Goal: Task Accomplishment & Management: Complete application form

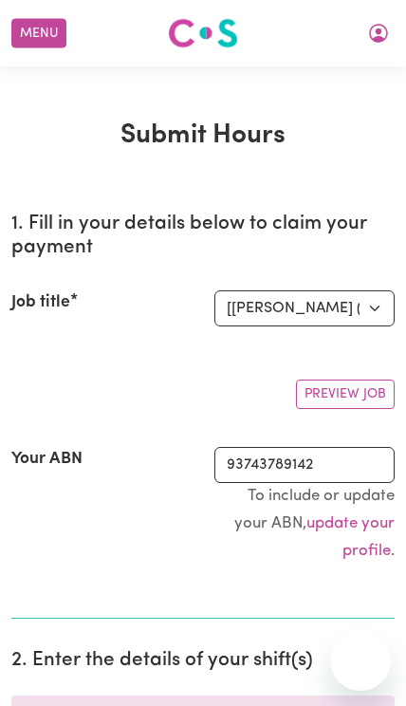
select select "2686"
select select "pm"
select select "60061"
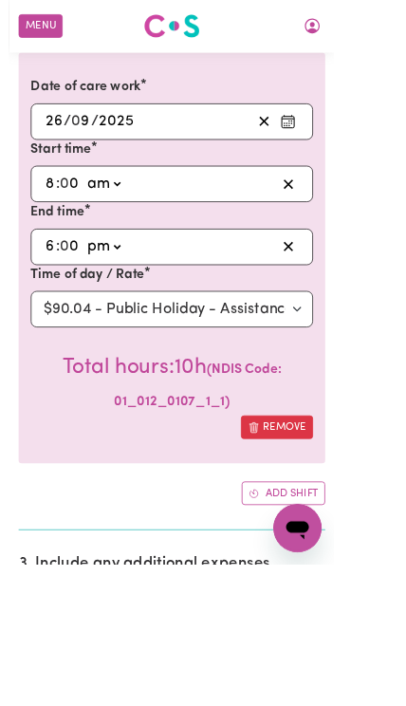
scroll to position [629, 6]
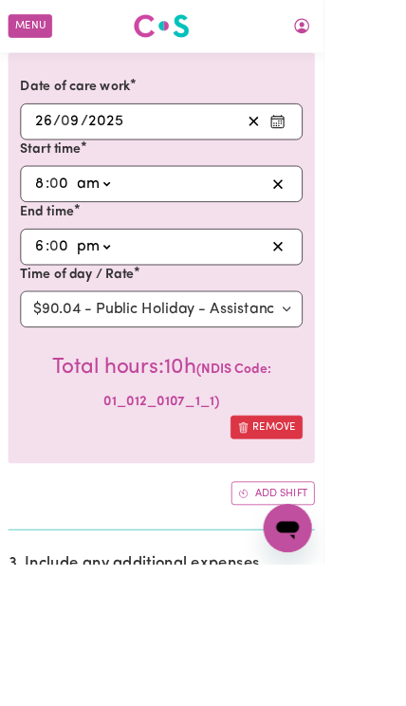
click at [358, 610] on button "Add shift" at bounding box center [342, 616] width 104 height 29
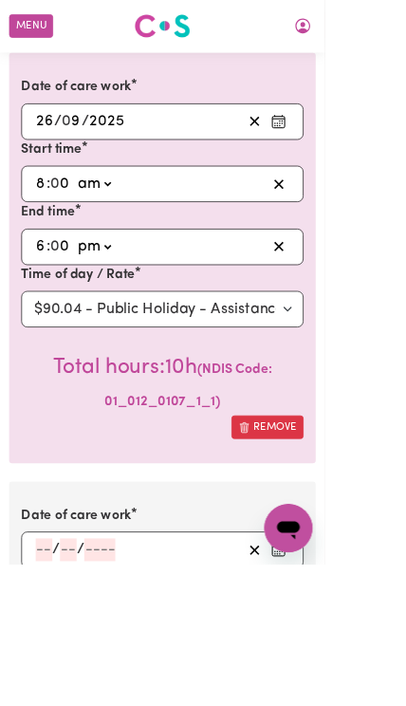
click at [46, 682] on input "number" at bounding box center [55, 687] width 21 height 28
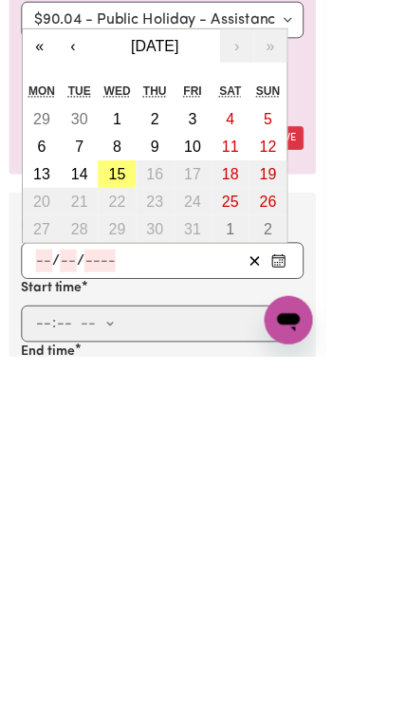
scroll to position [730, 0]
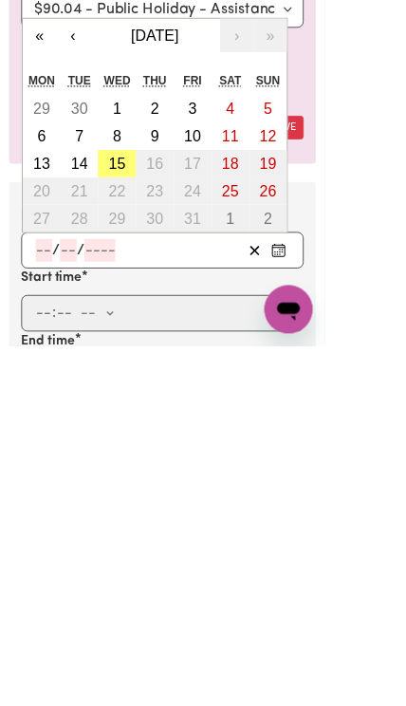
click at [249, 393] on button "3" at bounding box center [240, 410] width 47 height 34
type input "[DATE]"
type input "3"
type input "10"
type input "2025"
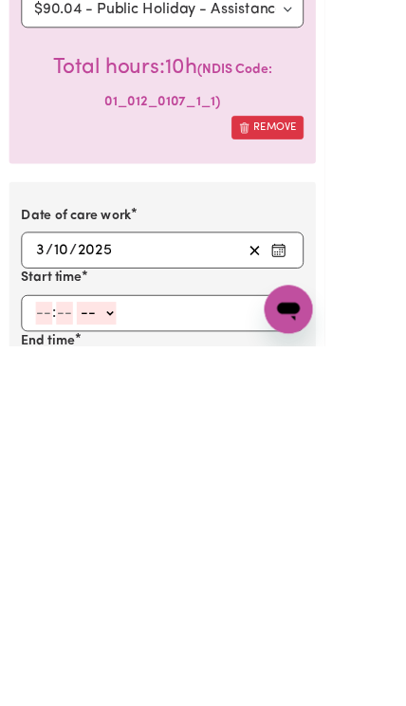
scroll to position [1004, 0]
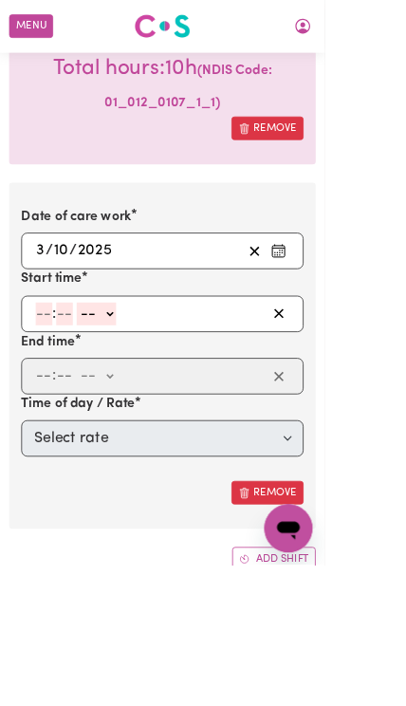
click at [55, 378] on input "number" at bounding box center [55, 392] width 21 height 28
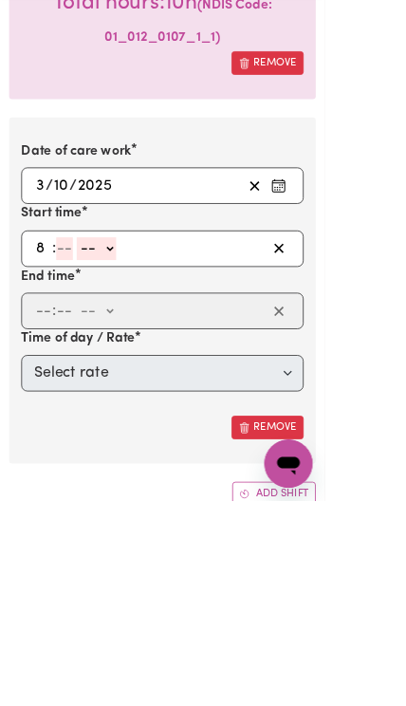
type input "8"
type input "0"
click at [142, 378] on select "-- am pm" at bounding box center [117, 392] width 49 height 28
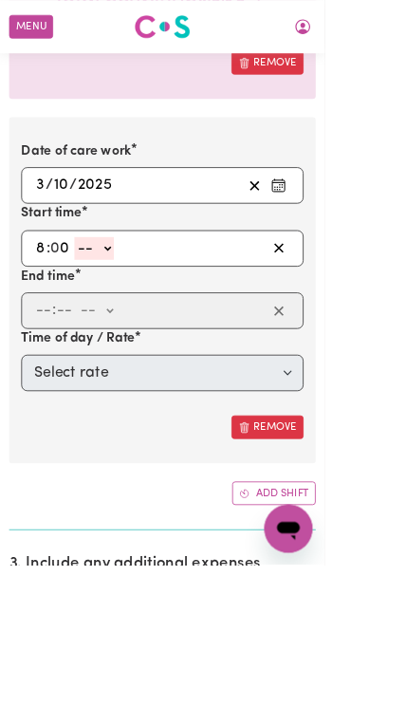
select select "am"
type input "08:00"
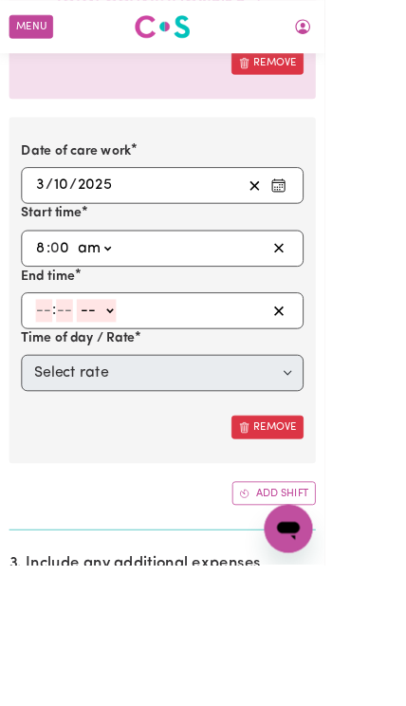
scroll to position [1085, 0]
click at [60, 384] on input "number" at bounding box center [55, 388] width 21 height 28
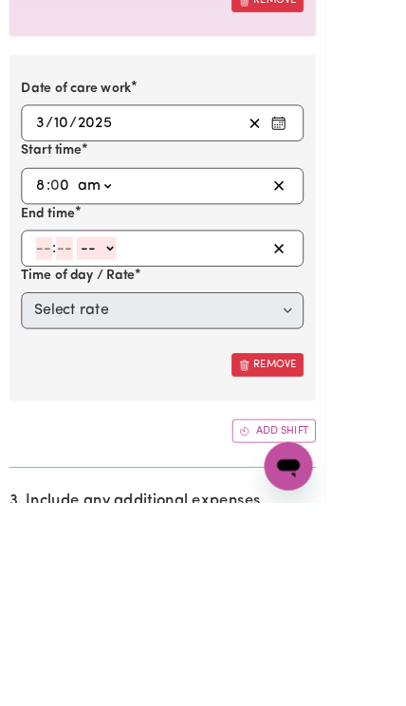
type input "6"
type input "0"
click at [142, 374] on select "-- am pm" at bounding box center [117, 388] width 49 height 28
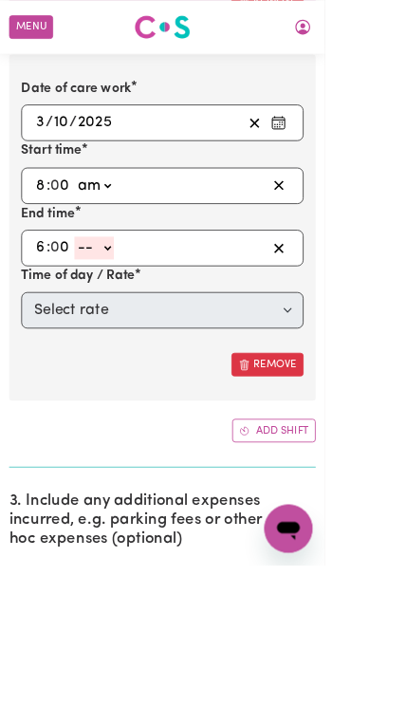
select select "pm"
type input "18:00"
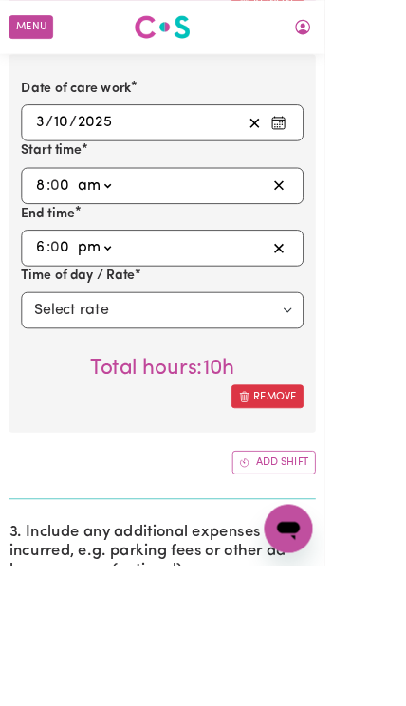
scroll to position [1163, 0]
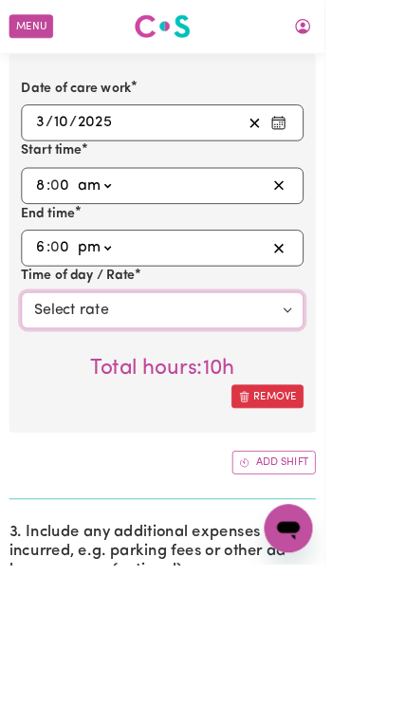
click at [168, 379] on select "Select rate $50.05 - Weekday Daytime - Assistance with Self Care Activities - S…" at bounding box center [203, 388] width 353 height 46
select select "63213"
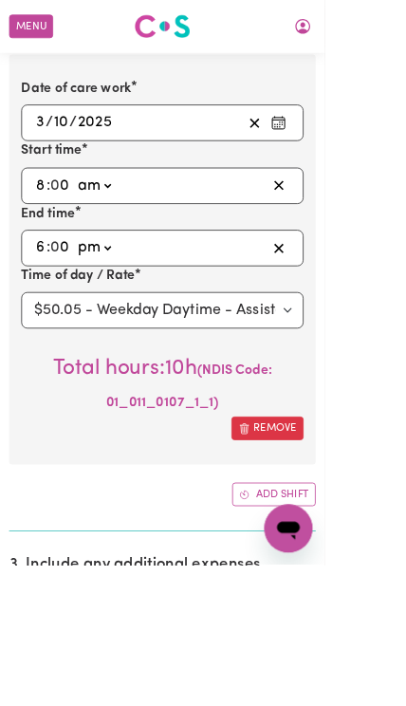
click at [341, 606] on button "Add shift" at bounding box center [342, 617] width 104 height 29
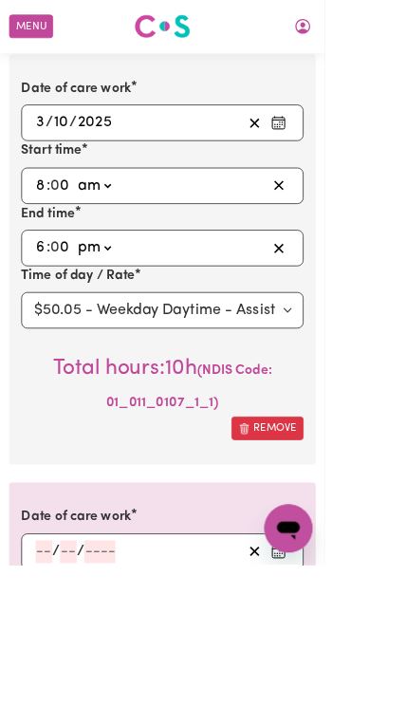
click at [52, 682] on input "number" at bounding box center [55, 689] width 21 height 28
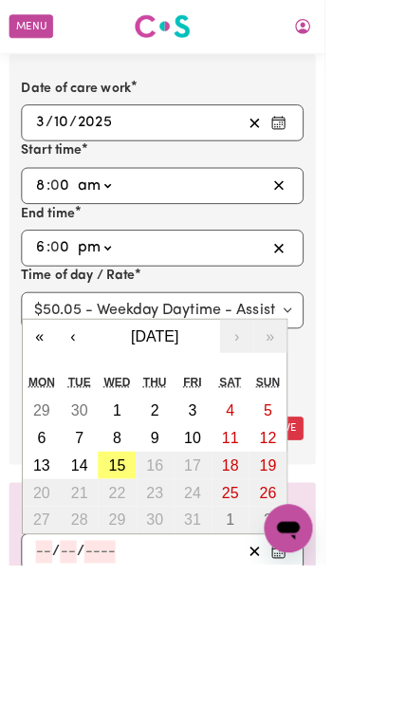
scroll to position [1264, 0]
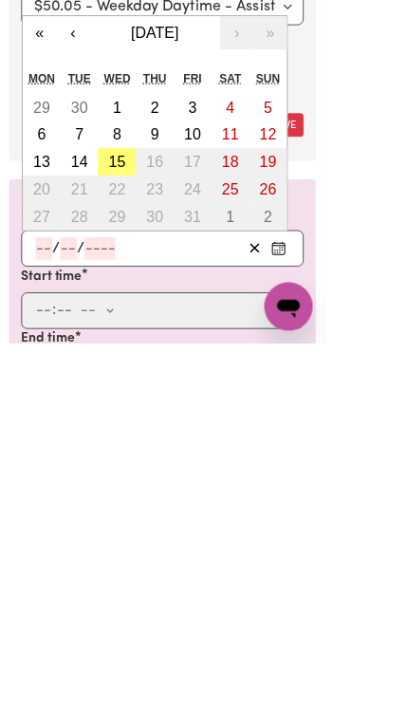
click at [237, 435] on abbr "10" at bounding box center [240, 445] width 21 height 21
type input "[DATE]"
type input "10"
type input "2025"
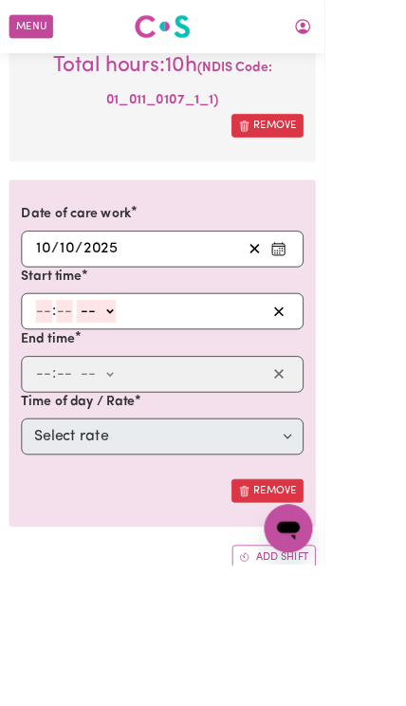
click at [57, 379] on input "number" at bounding box center [55, 389] width 21 height 28
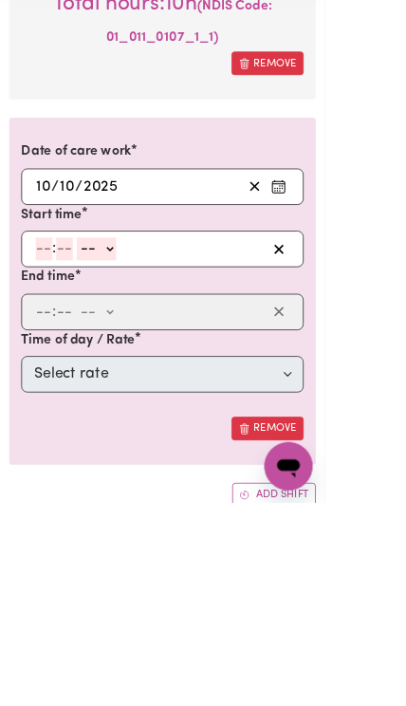
type input "8"
type input "0"
click at [142, 375] on select "-- am pm" at bounding box center [117, 389] width 49 height 28
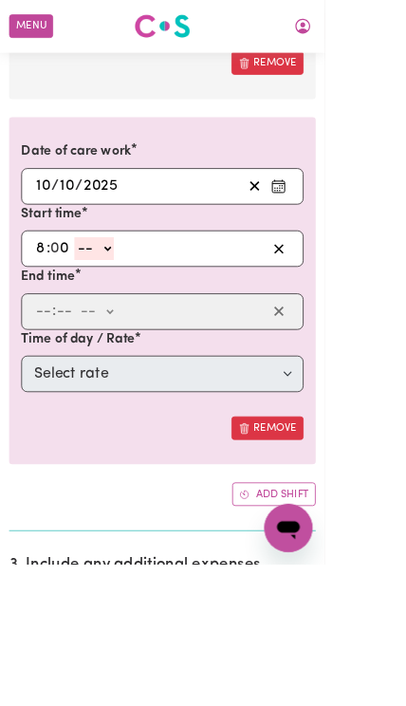
select select "am"
type input "08:00"
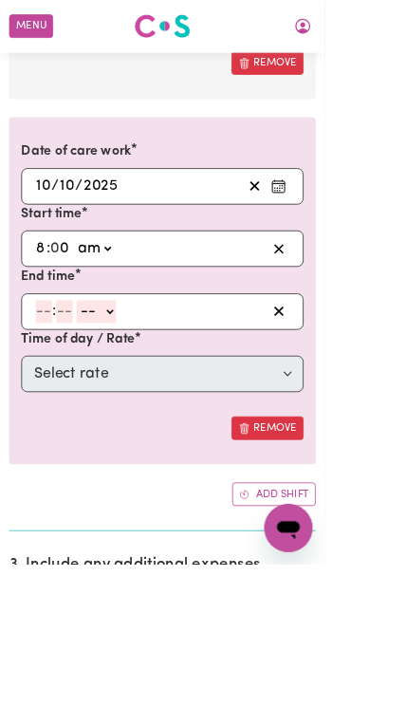
scroll to position [1619, 0]
click at [58, 376] on input "number" at bounding box center [55, 390] width 21 height 28
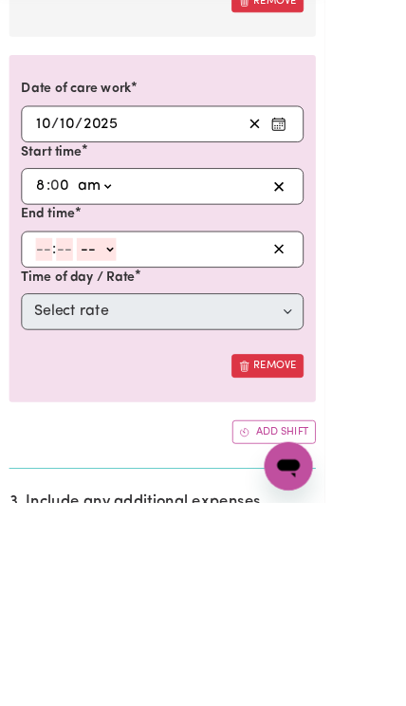
type input "6"
type input "0"
click at [142, 376] on select "-- am pm" at bounding box center [117, 390] width 49 height 28
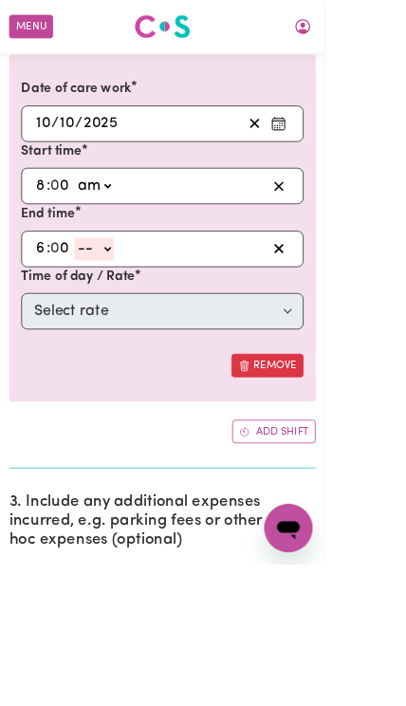
select select "pm"
type input "18:00"
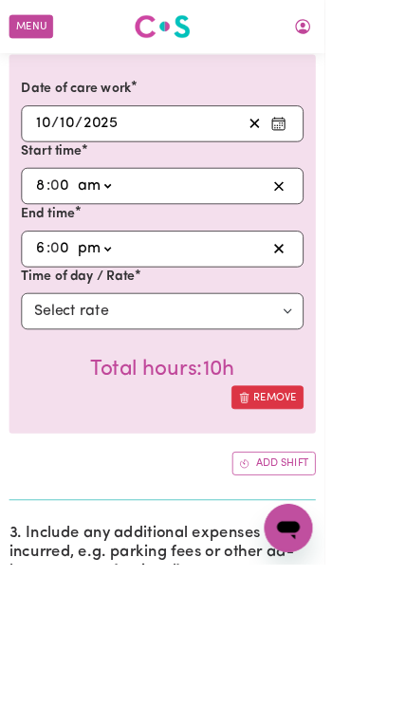
scroll to position [1697, 0]
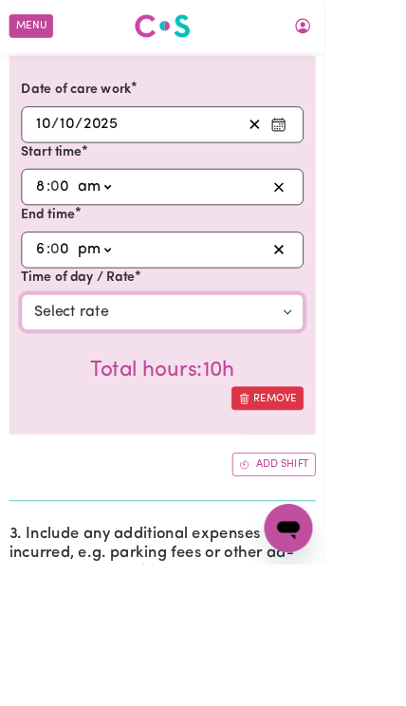
click at [235, 379] on select "Select rate $50.05 - Weekday Daytime - Assistance with Self Care Activities - S…" at bounding box center [203, 390] width 353 height 46
select select "63213"
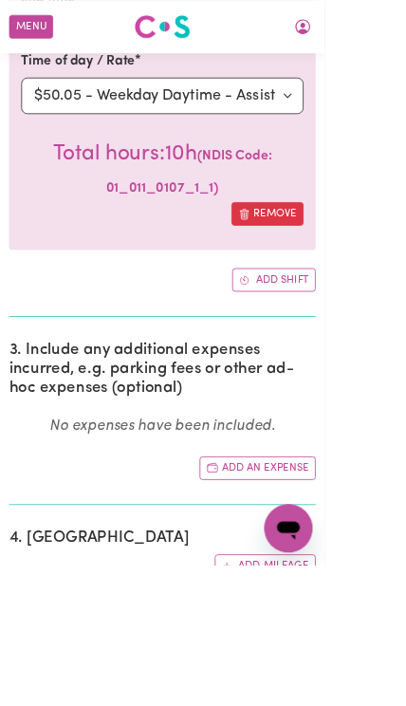
scroll to position [1968, 0]
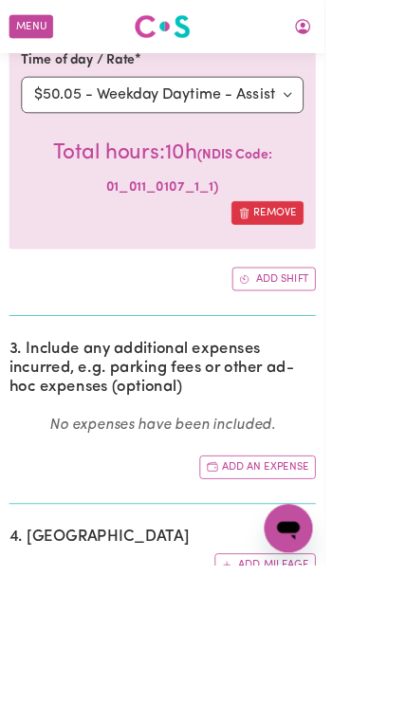
click at [364, 569] on button "Add an expense" at bounding box center [321, 583] width 145 height 29
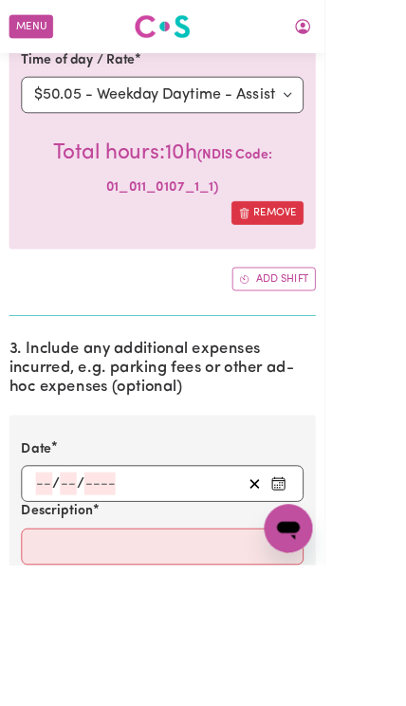
click at [51, 595] on input "number" at bounding box center [55, 604] width 21 height 28
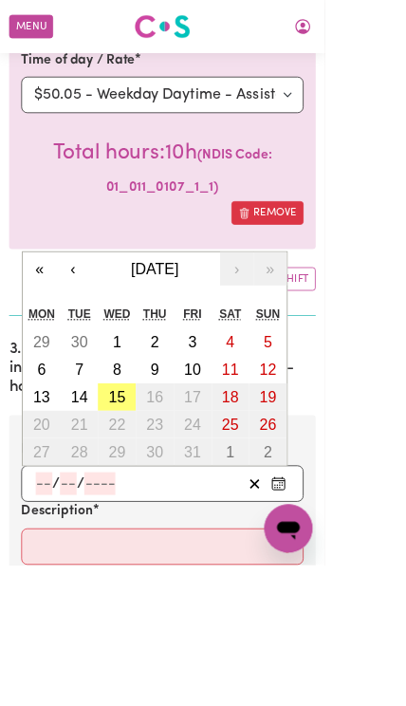
scroll to position [1967, 0]
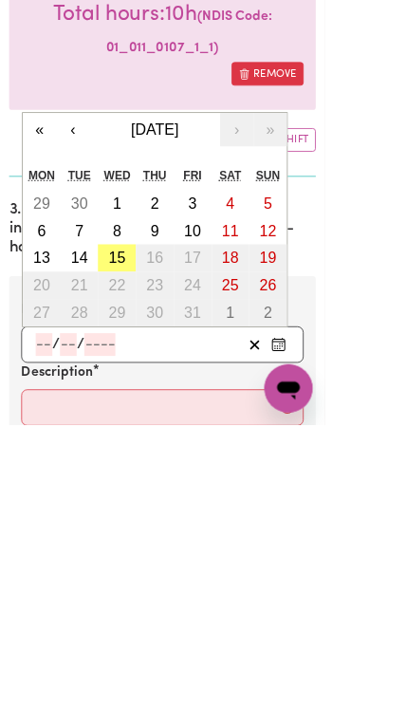
click at [102, 316] on button "‹" at bounding box center [91, 337] width 42 height 42
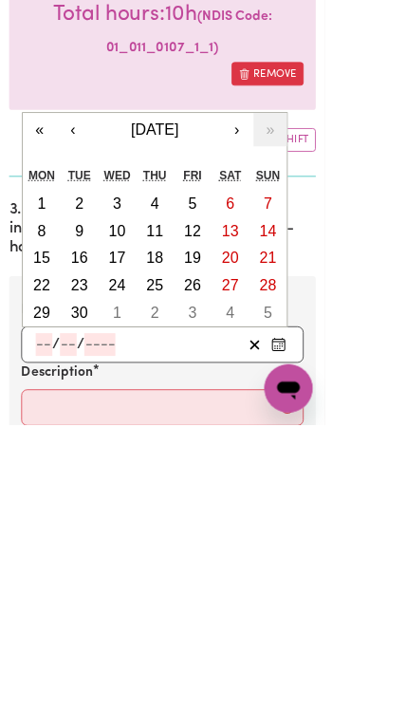
scroll to position [2143, 0]
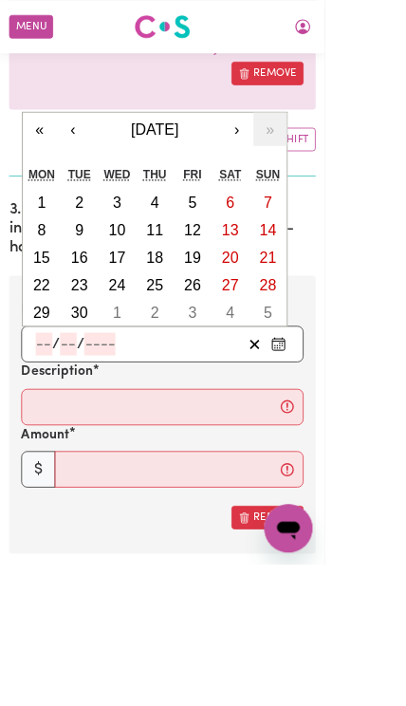
click at [243, 345] on abbr "26" at bounding box center [240, 355] width 21 height 21
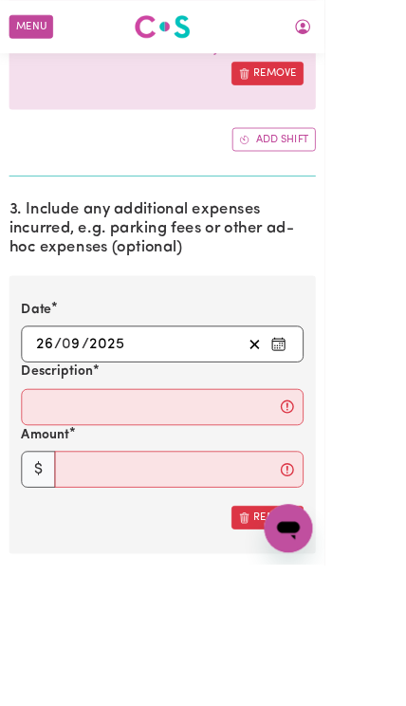
type input "[DATE]"
type input "26"
type input "9"
type input "2025"
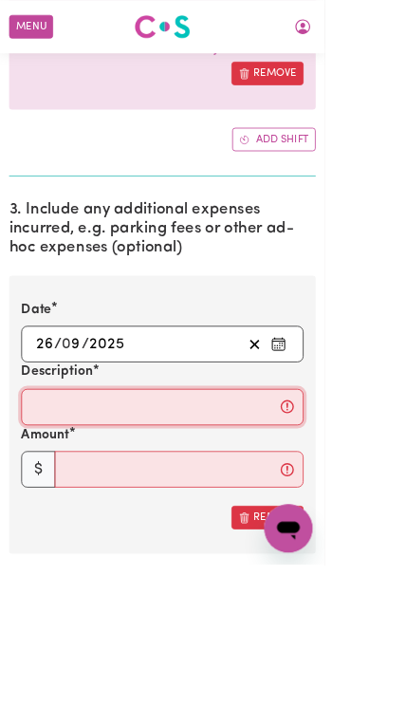
click at [54, 495] on input "Description" at bounding box center [203, 509] width 353 height 46
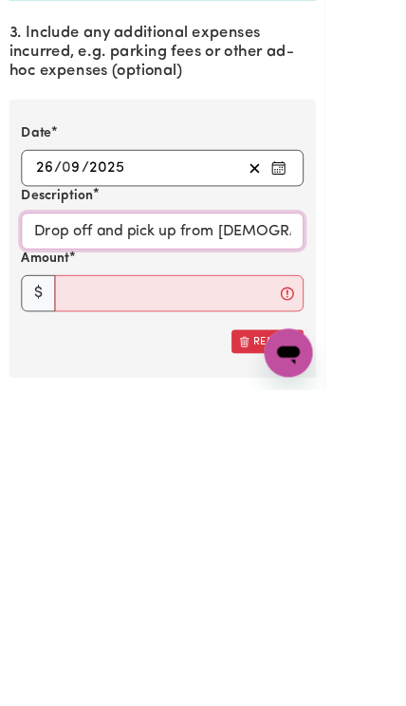
type input "Drop off and pick up from [DEMOGRAPHIC_DATA] at [GEOGRAPHIC_DATA]"
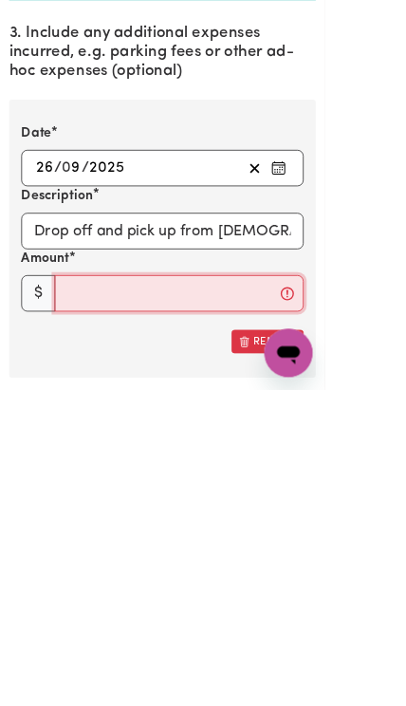
click at [105, 563] on input "Amount" at bounding box center [223, 586] width 311 height 46
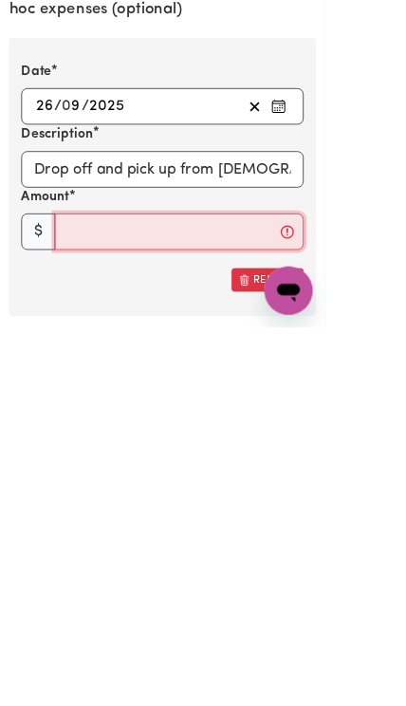
scroll to position [2440, 0]
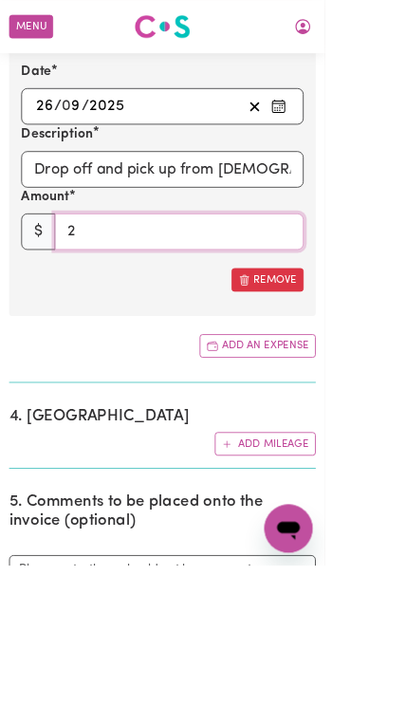
type input "28"
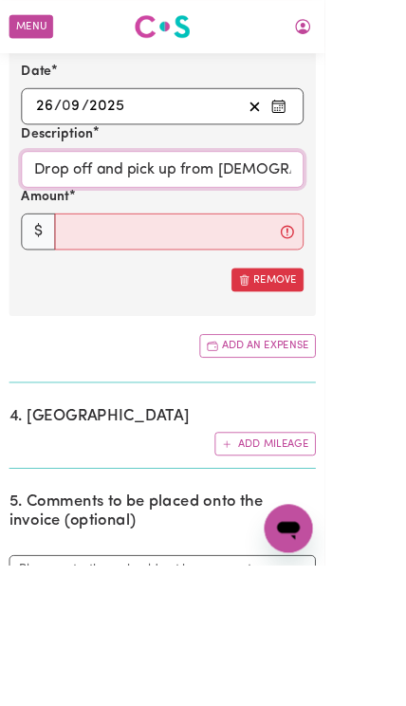
click at [36, 191] on input "Drop off and pick up from [DEMOGRAPHIC_DATA] at [GEOGRAPHIC_DATA]" at bounding box center [203, 212] width 353 height 46
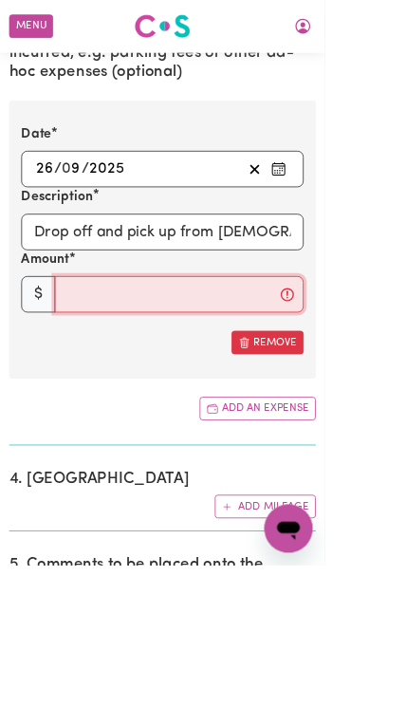
click at [149, 353] on input "Amount" at bounding box center [223, 367] width 311 height 46
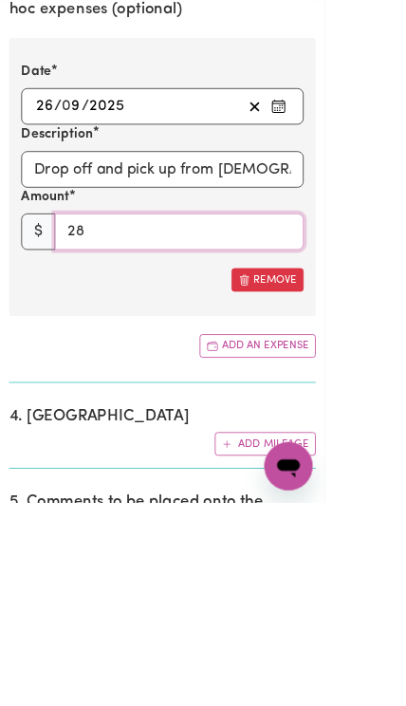
type input "28"
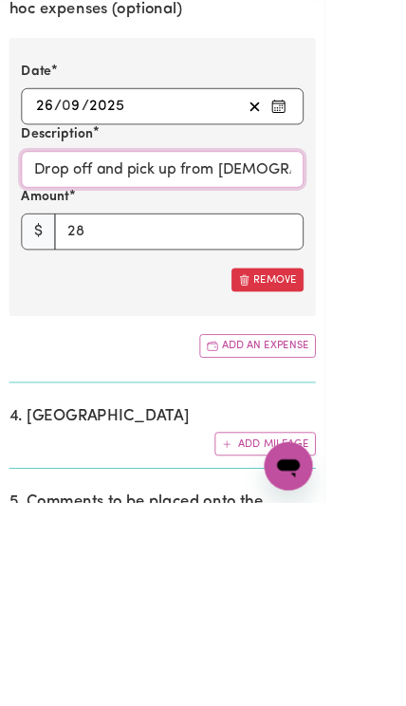
click at [40, 267] on input "Drop off and pick up from [DEMOGRAPHIC_DATA] at [GEOGRAPHIC_DATA]" at bounding box center [203, 290] width 353 height 46
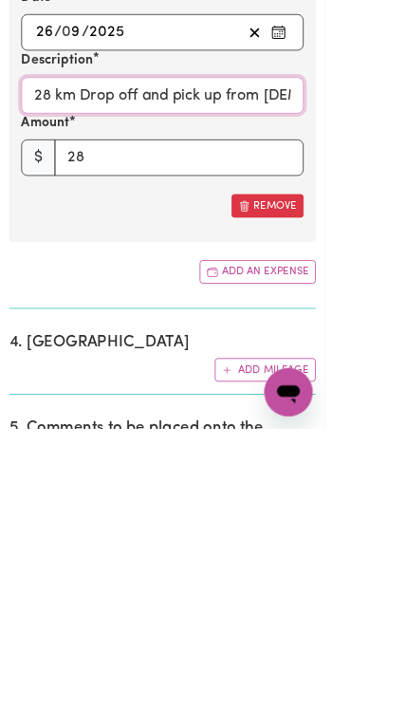
type input "28 km Drop off and pick up from [DEMOGRAPHIC_DATA] at [GEOGRAPHIC_DATA]"
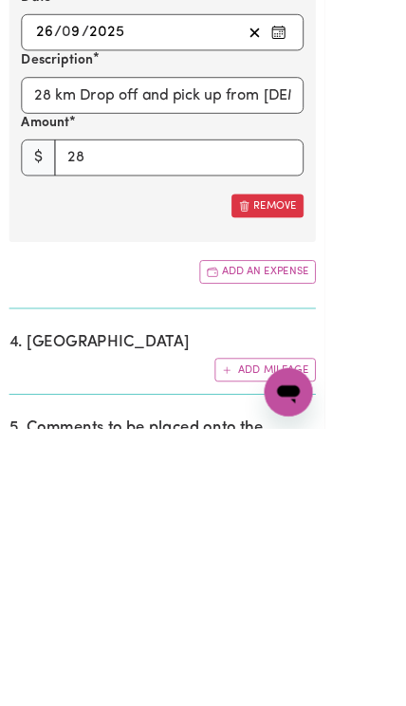
click at [340, 495] on button "Add an expense" at bounding box center [321, 509] width 145 height 29
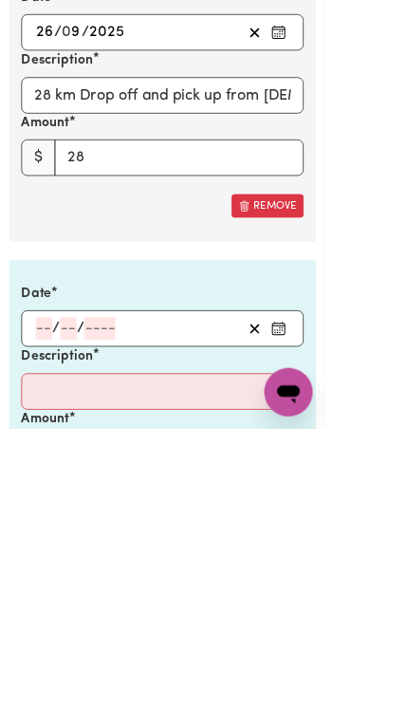
scroll to position [2533, 0]
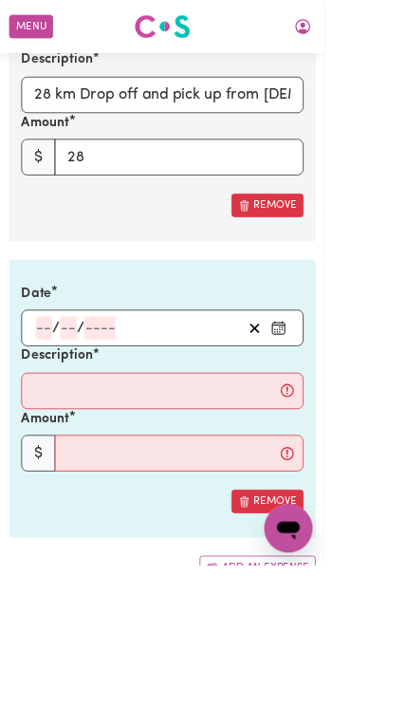
click at [57, 396] on input "number" at bounding box center [55, 410] width 21 height 28
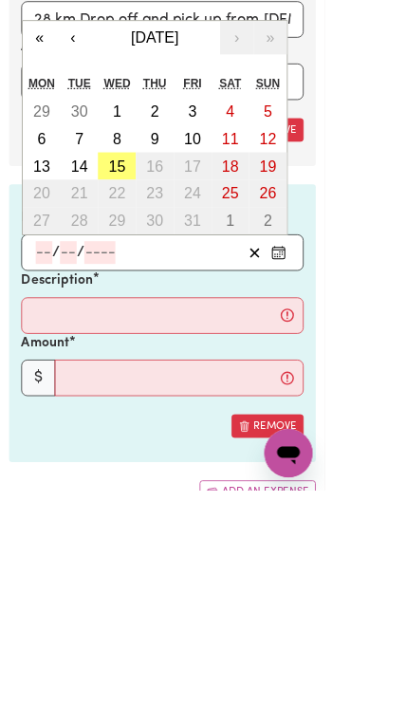
click at [243, 223] on abbr "3" at bounding box center [240, 233] width 10 height 21
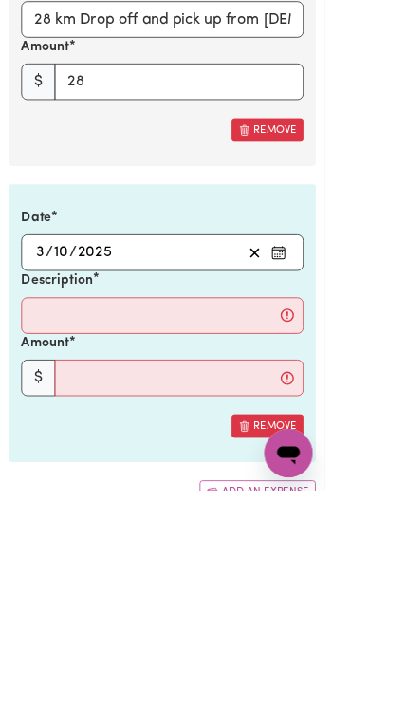
type input "[DATE]"
type input "3"
type input "10"
type input "2025"
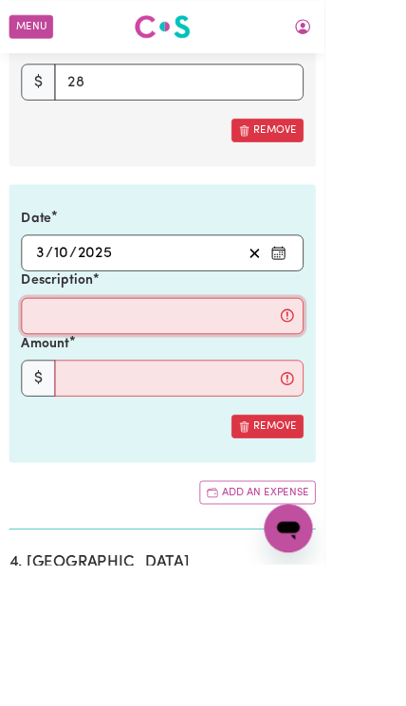
click at [70, 381] on input "Description" at bounding box center [203, 395] width 353 height 46
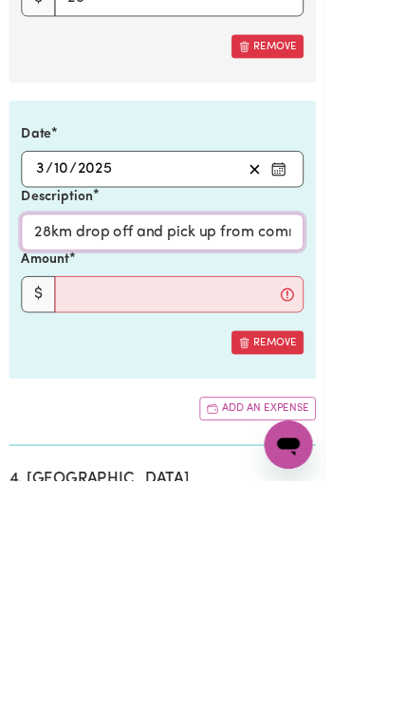
type input "28km drop off and pick up from community at [GEOGRAPHIC_DATA]"
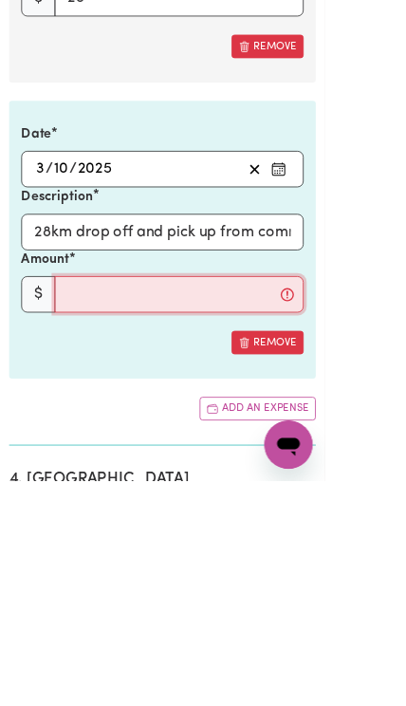
click at [101, 450] on input "Amount" at bounding box center [223, 473] width 311 height 46
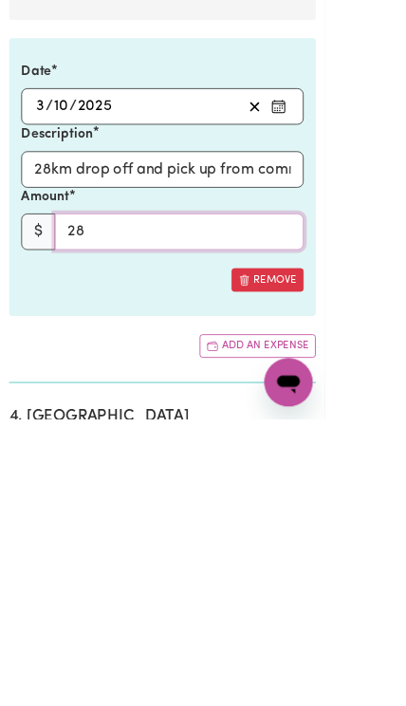
type input "28"
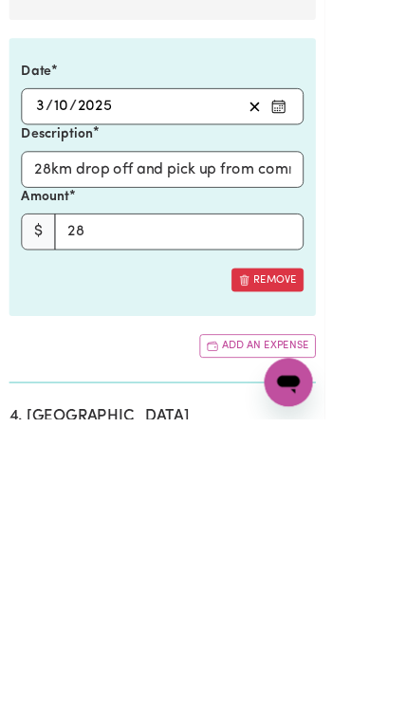
click at [338, 600] on button "Add an expense" at bounding box center [321, 614] width 145 height 29
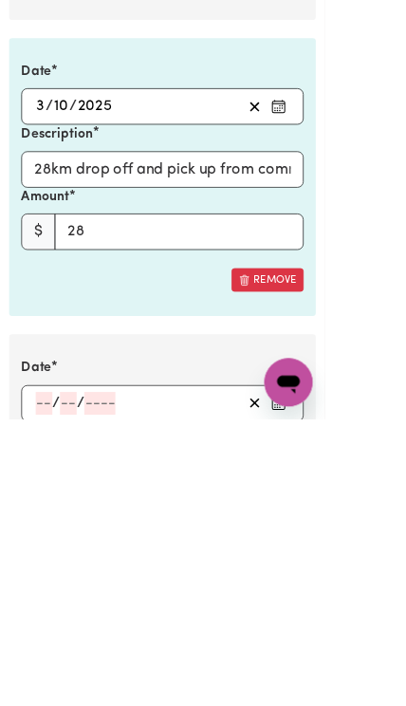
scroll to position [2810, 0]
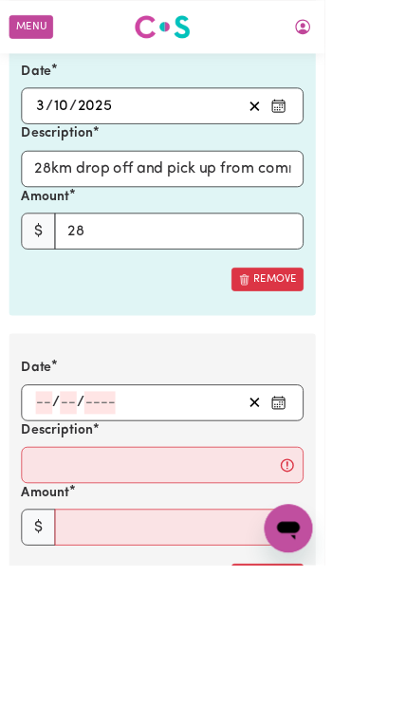
click at [49, 491] on input "number" at bounding box center [55, 503] width 21 height 28
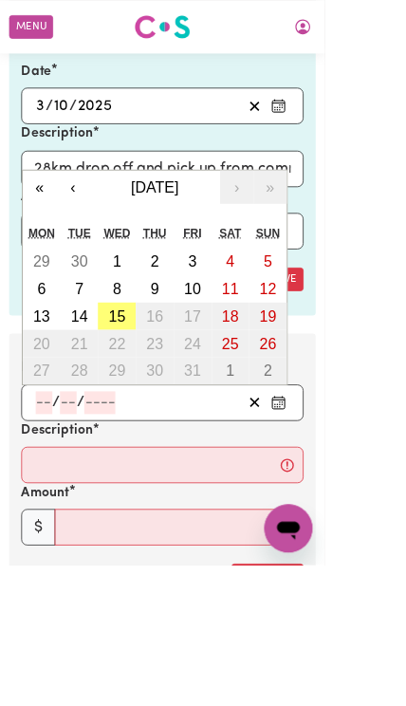
scroll to position [2809, 0]
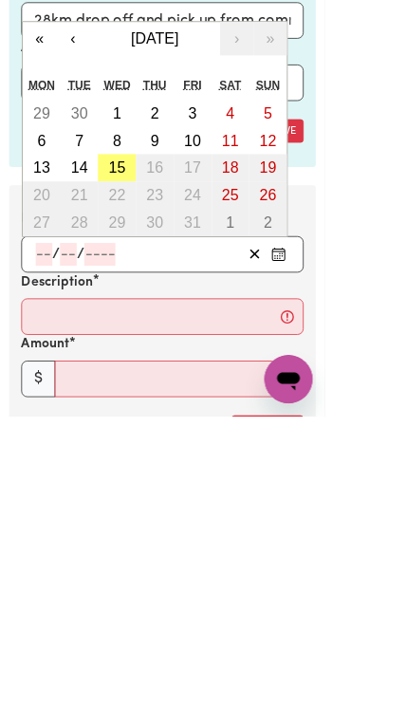
click at [245, 352] on abbr "10" at bounding box center [240, 362] width 21 height 21
type input "[DATE]"
type input "10"
type input "2025"
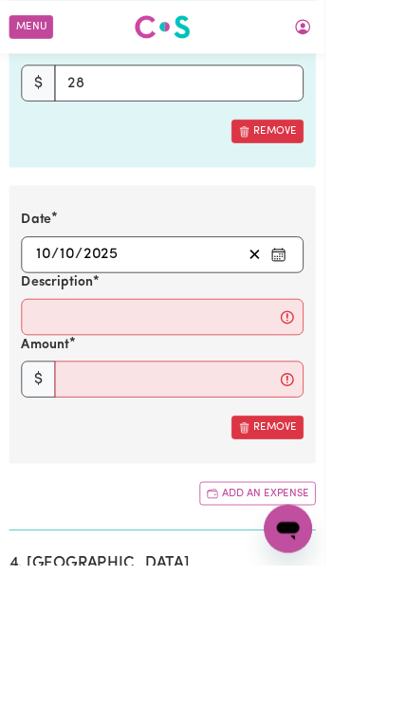
scroll to position [2995, 0]
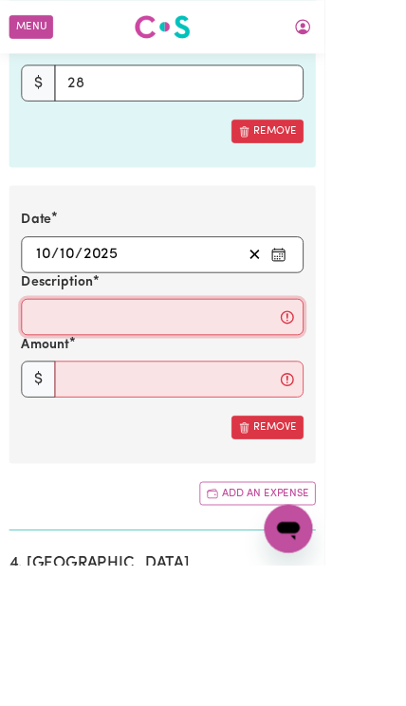
click at [60, 380] on input "Description" at bounding box center [203, 396] width 353 height 46
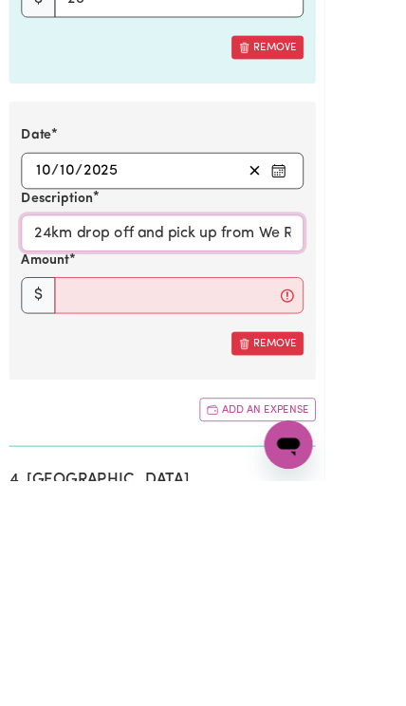
type input "24km drop off and pick up from We Rock The Spectrum, [GEOGRAPHIC_DATA]"
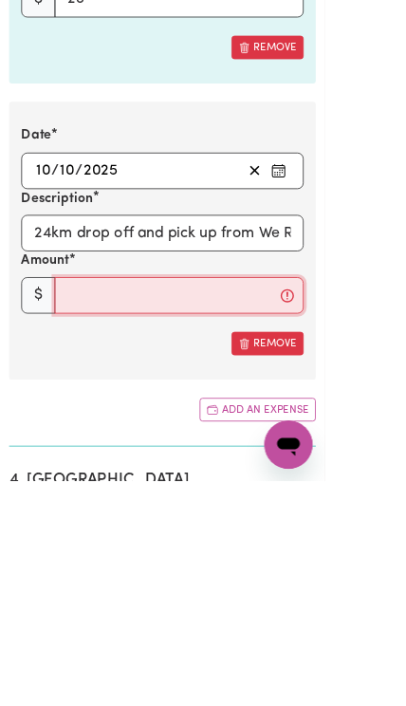
click at [101, 451] on input "Amount" at bounding box center [223, 474] width 311 height 46
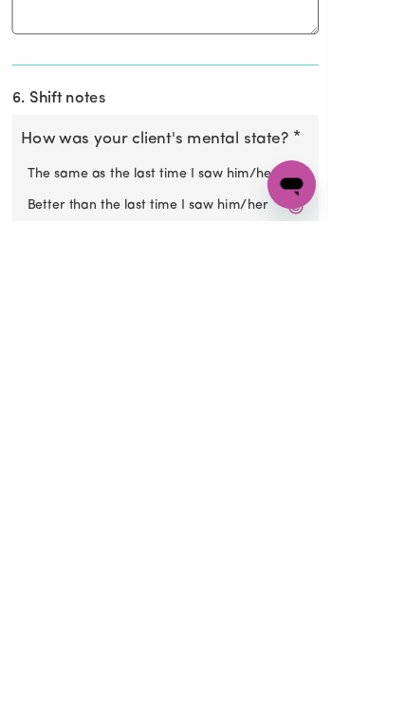
scroll to position [3553, 0]
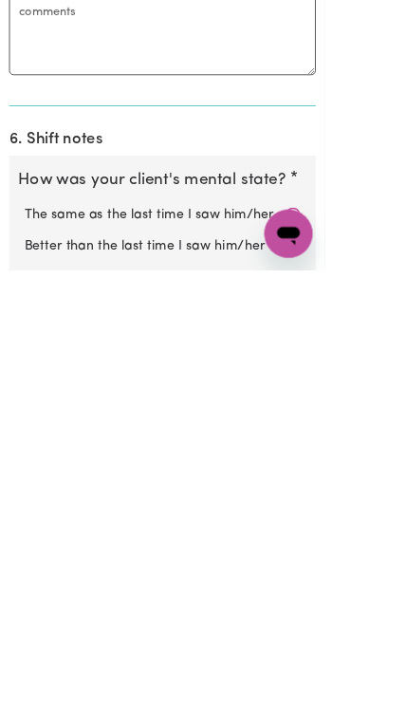
type input "24"
click at [305, 624] on label "The same as the last time I saw him/her" at bounding box center [202, 636] width 345 height 25
click at [30, 623] on input "The same as the last time I saw him/her" at bounding box center [29, 623] width 1 height 1
radio input "true"
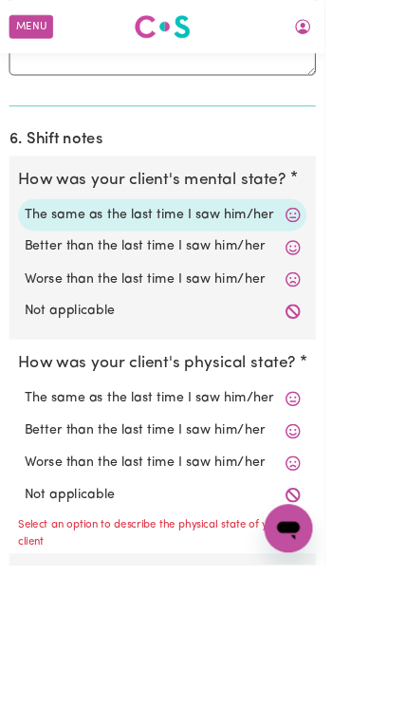
click at [269, 486] on label "The same as the last time I saw him/her" at bounding box center [202, 498] width 345 height 25
click at [30, 485] on input "The same as the last time I saw him/her" at bounding box center [29, 485] width 1 height 1
radio input "true"
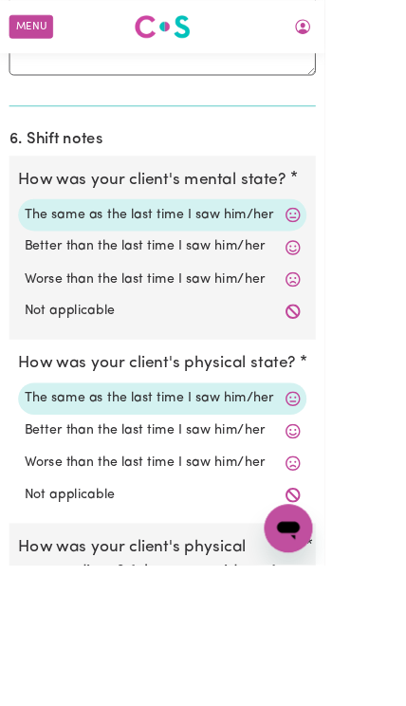
radio input "true"
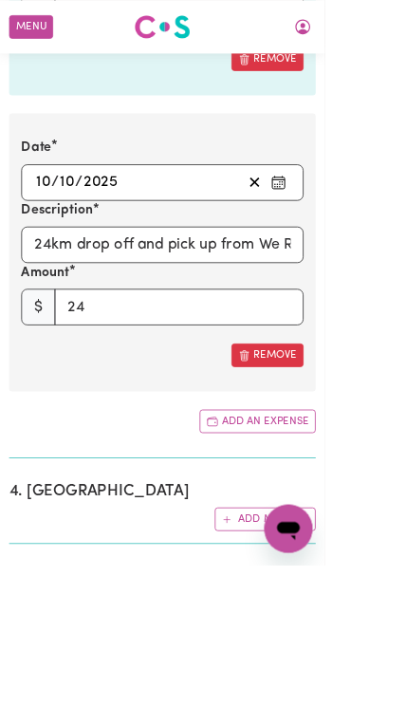
scroll to position [3085, 0]
click at [353, 515] on button "Add an expense" at bounding box center [321, 526] width 145 height 29
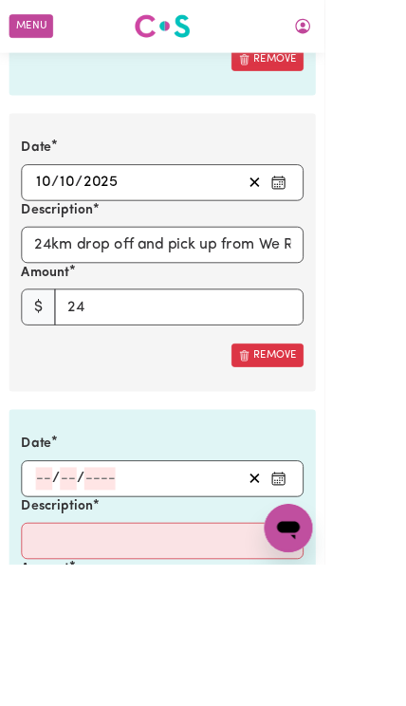
click at [53, 591] on input "number" at bounding box center [55, 598] width 21 height 28
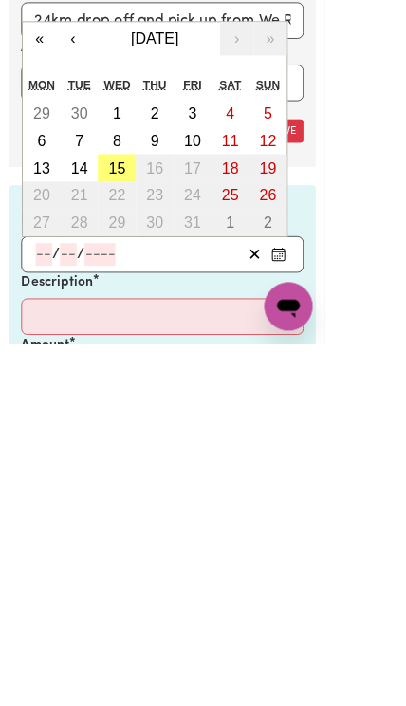
click at [242, 443] on abbr "10" at bounding box center [240, 453] width 21 height 21
type input "[DATE]"
type input "10"
type input "2025"
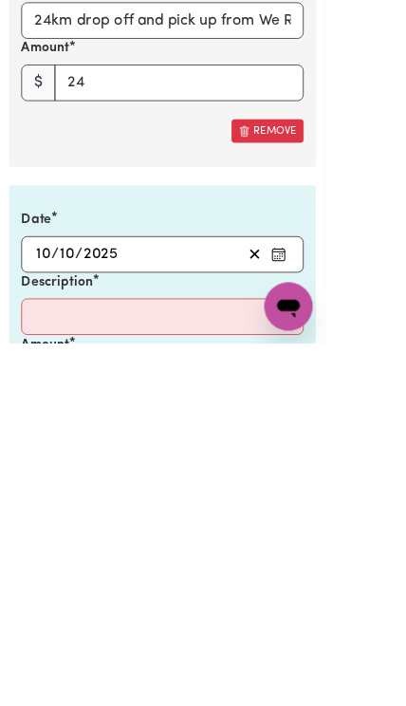
scroll to position [3364, 0]
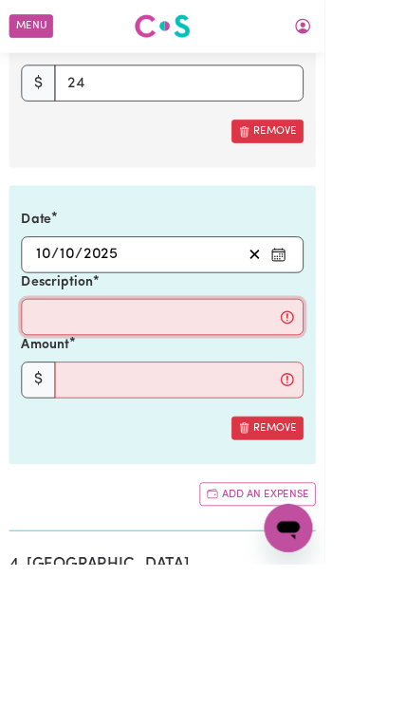
click at [52, 381] on input "Description" at bounding box center [203, 397] width 353 height 46
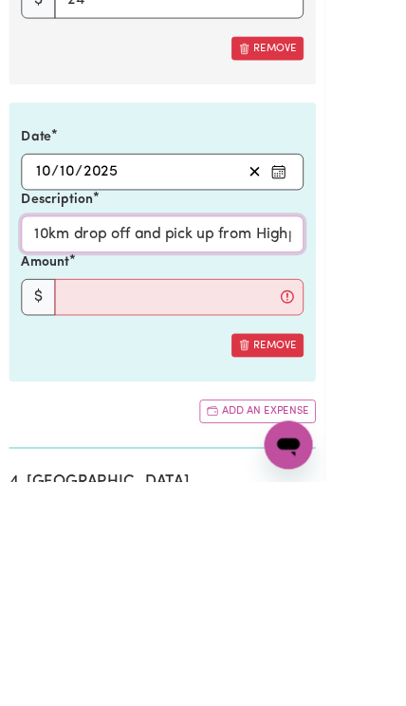
type input "10km drop off and pick up from Highpoint swimming pool"
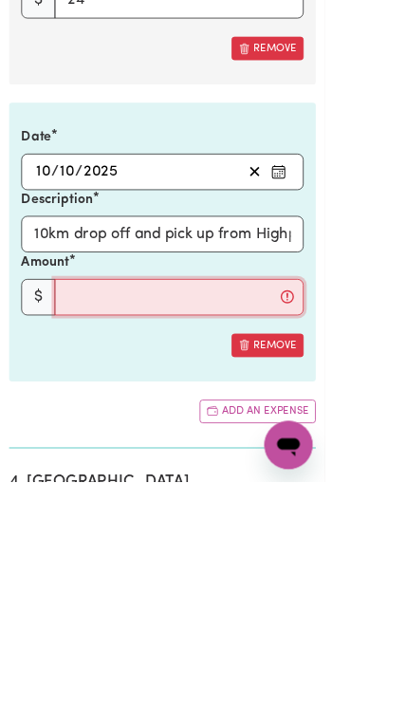
click at [105, 452] on input "Amount" at bounding box center [223, 475] width 311 height 46
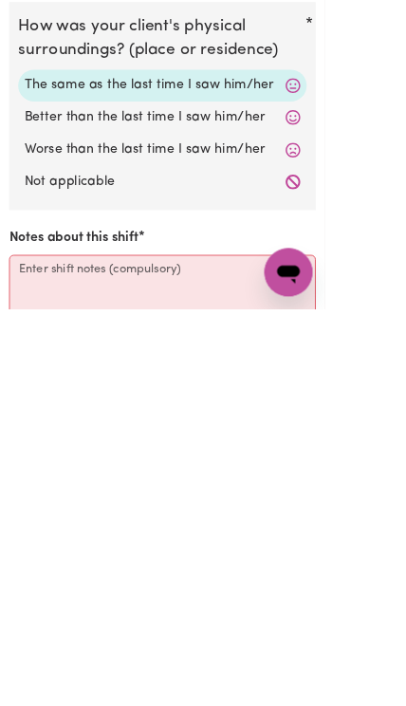
type input "10"
click at [59, 638] on textarea "Notes about this shift" at bounding box center [202, 709] width 383 height 142
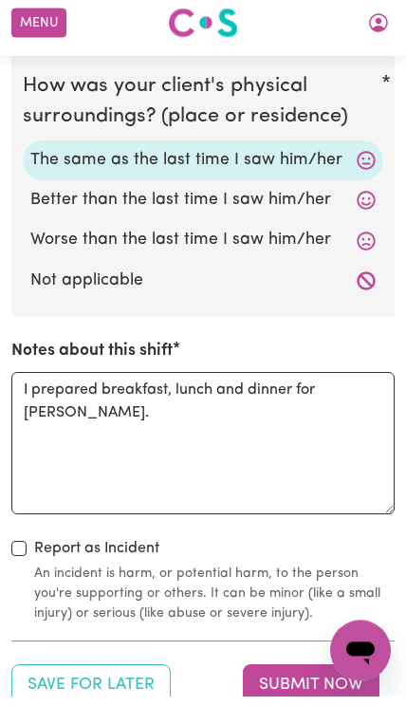
scroll to position [4878, 0]
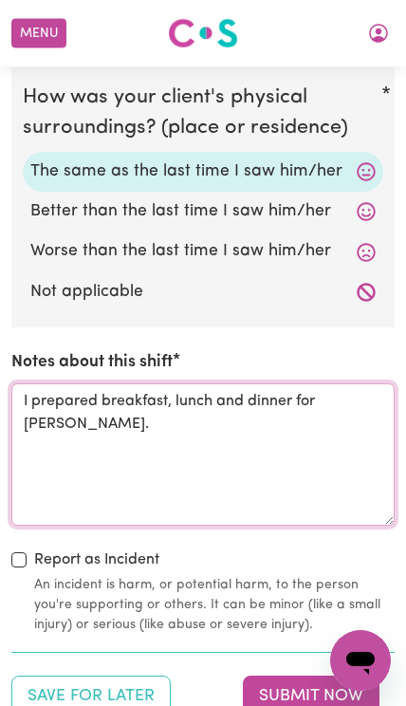
click at [64, 415] on textarea "I prepared breakfast, lunch and dinner for [PERSON_NAME]." at bounding box center [202, 454] width 383 height 142
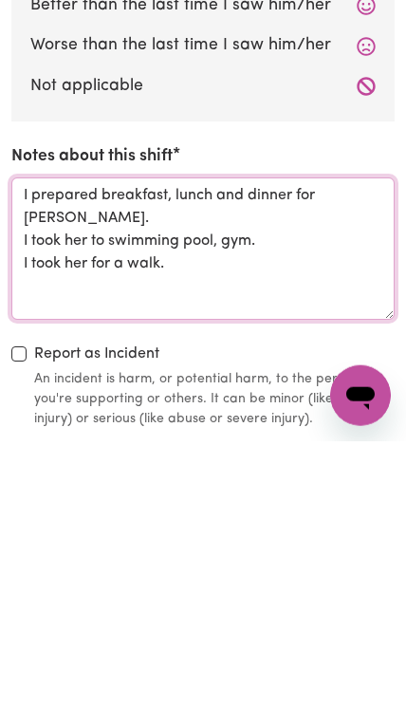
scroll to position [5084, 0]
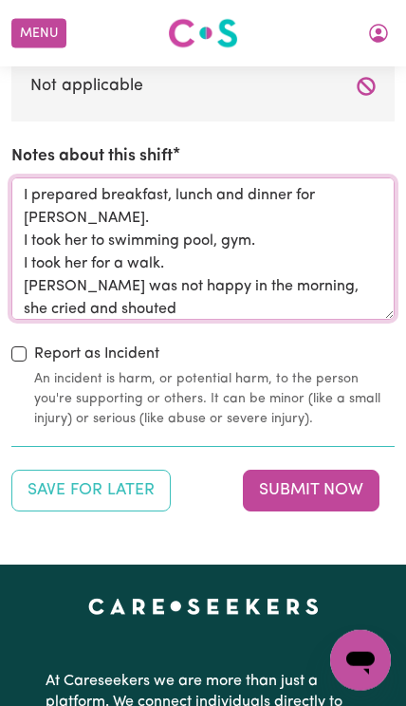
click at [281, 190] on textarea "I prepared breakfast, lunch and dinner for [PERSON_NAME]. I took her to swimmin…" at bounding box center [202, 248] width 383 height 142
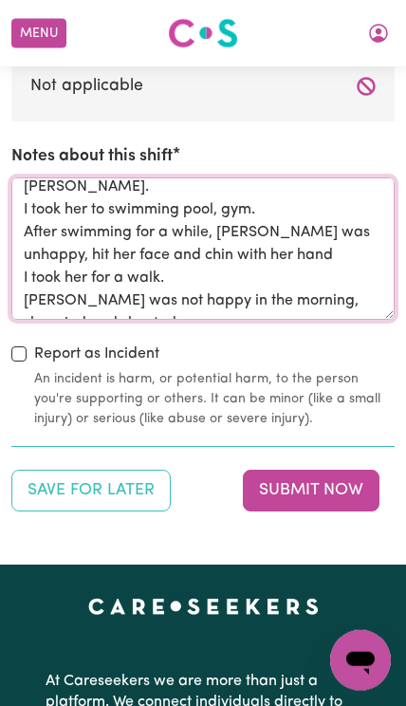
scroll to position [30, 0]
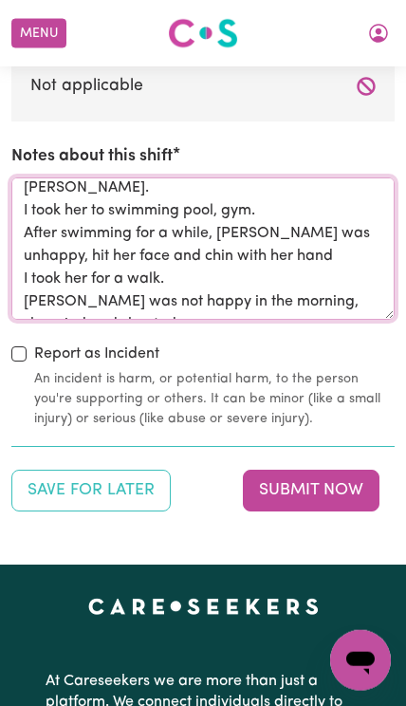
click at [192, 254] on textarea "I prepared breakfast, lunch and dinner for [PERSON_NAME]. I took her to swimmin…" at bounding box center [202, 248] width 383 height 142
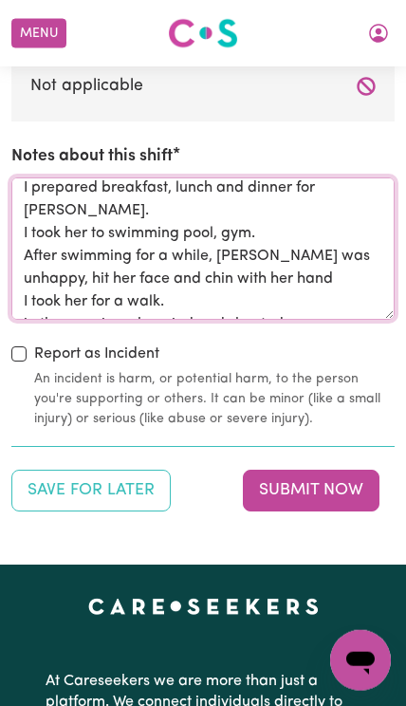
click at [46, 267] on textarea "I prepared breakfast, lunch and dinner for [PERSON_NAME]. I took her to swimmin…" at bounding box center [202, 248] width 383 height 142
click at [123, 270] on textarea "I prepared breakfast, lunch and dinner for [PERSON_NAME]. I took her to swimmin…" at bounding box center [202, 248] width 383 height 142
click at [325, 271] on textarea "I prepared breakfast, lunch and dinner for [PERSON_NAME]. I took her to swimmin…" at bounding box center [202, 248] width 383 height 142
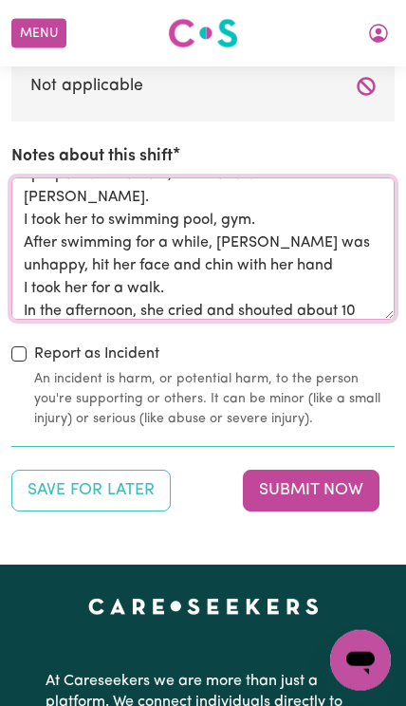
click at [283, 217] on textarea "I prepared breakfast, lunch and dinner for [PERSON_NAME]. I took her to swimmin…" at bounding box center [202, 248] width 383 height 142
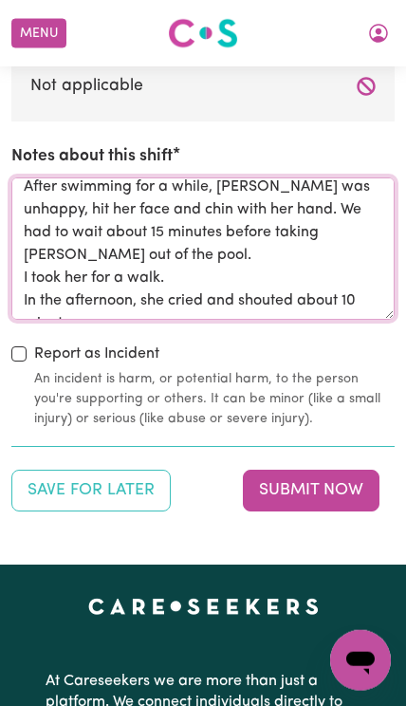
scroll to position [76, 0]
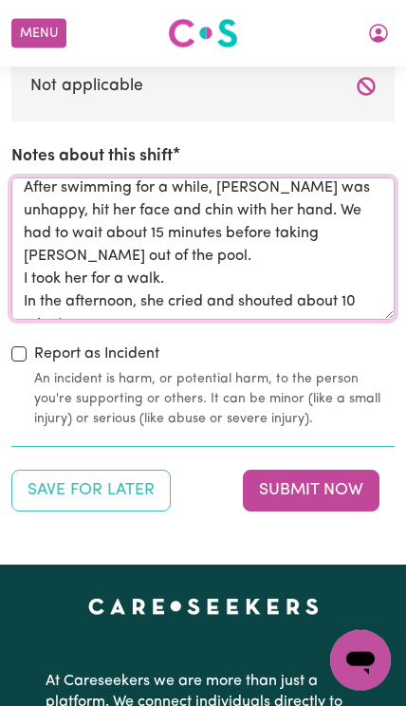
click at [104, 277] on textarea "I prepared breakfast, lunch and dinner for [PERSON_NAME]. I took her to swimmin…" at bounding box center [202, 248] width 383 height 142
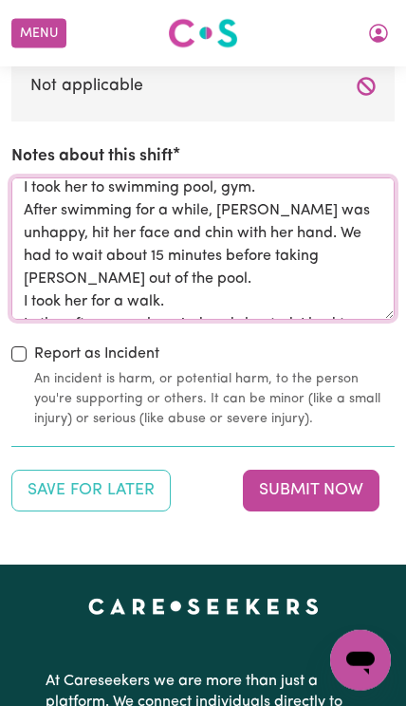
scroll to position [66, 0]
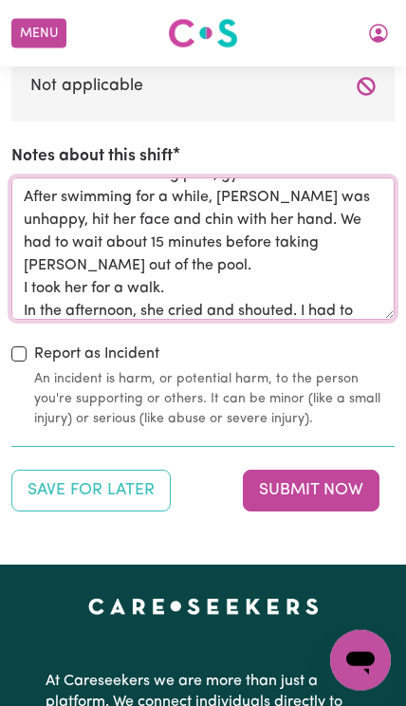
click at [229, 280] on textarea "I prepared breakfast, lunch and dinner for [PERSON_NAME]. I took her to swimmin…" at bounding box center [202, 248] width 383 height 142
click at [215, 280] on textarea "I prepared breakfast, lunch and dinner for [PERSON_NAME]. I took her to swimmin…" at bounding box center [202, 248] width 383 height 142
click at [337, 285] on textarea "I prepared breakfast, lunch and dinner for [PERSON_NAME]. I took her to swimmin…" at bounding box center [202, 248] width 383 height 142
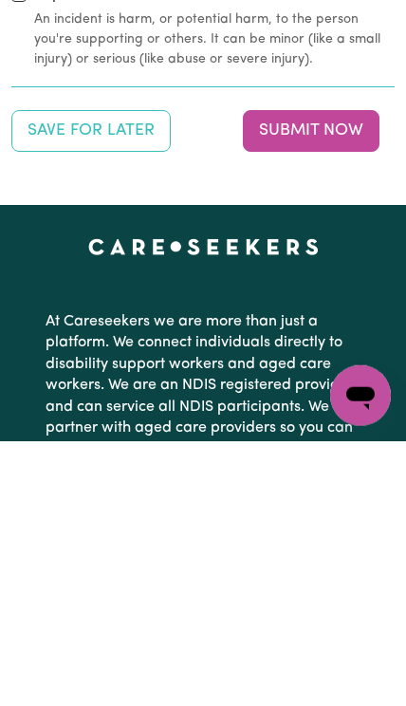
scroll to position [5299, 0]
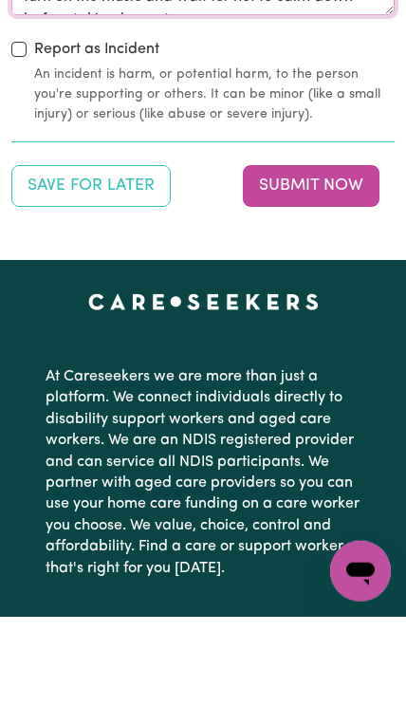
type textarea "I prepared breakfast, lunch and dinner for [PERSON_NAME]. I took her to swimmin…"
click at [271, 254] on button "Submit Now" at bounding box center [311, 275] width 137 height 42
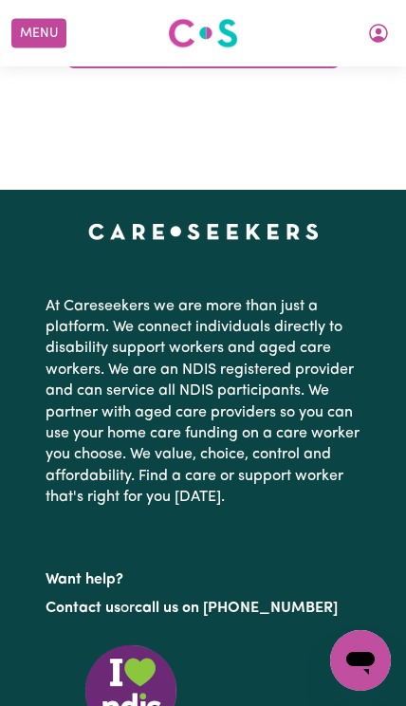
scroll to position [0, 0]
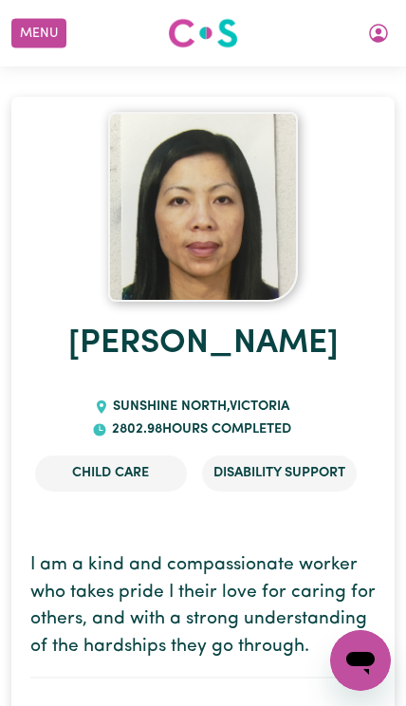
click at [391, 41] on button "My Account" at bounding box center [379, 33] width 40 height 32
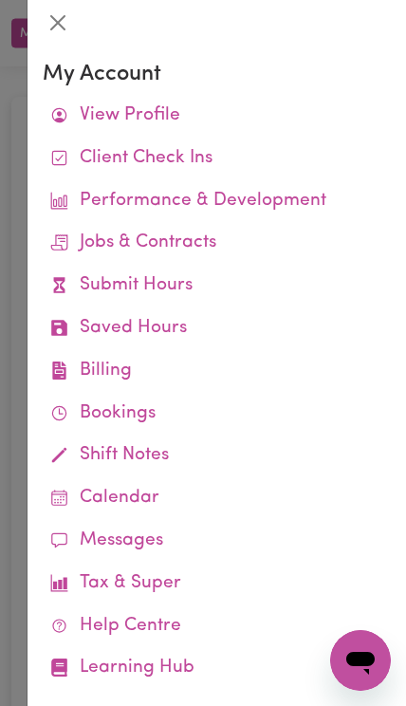
click at [0, 0] on link "Job Reports" at bounding box center [0, 0] width 0 height 0
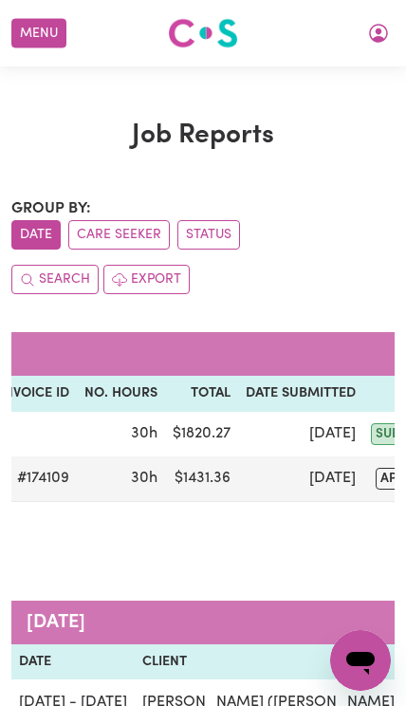
scroll to position [0, 729]
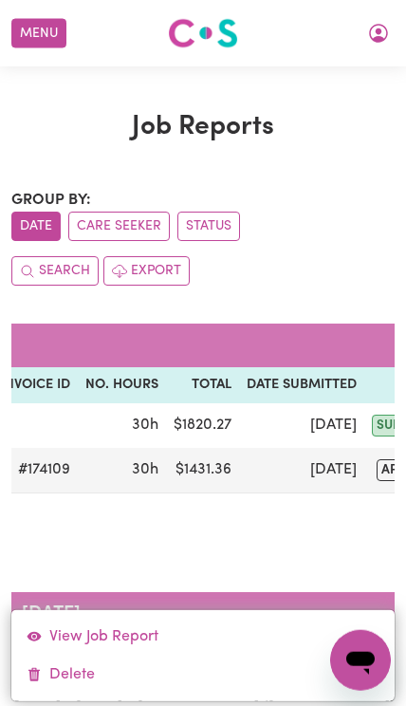
scroll to position [0, 0]
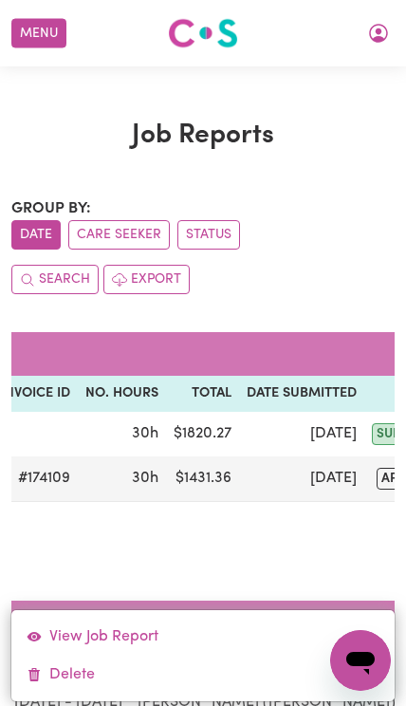
click at [152, 640] on link "View Job Report" at bounding box center [203, 636] width 384 height 38
select select "pm"
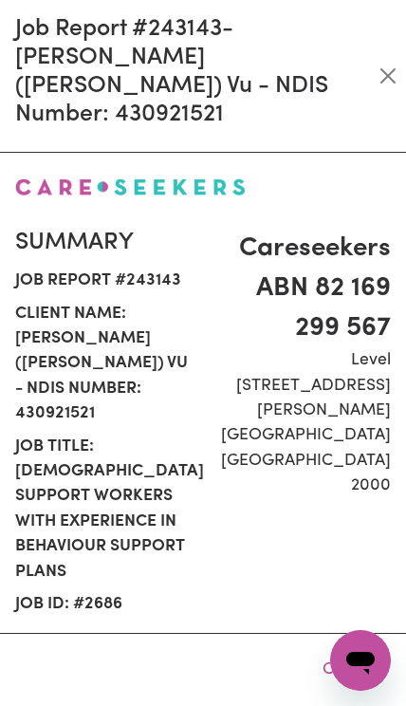
select select "50.05-Weekday"
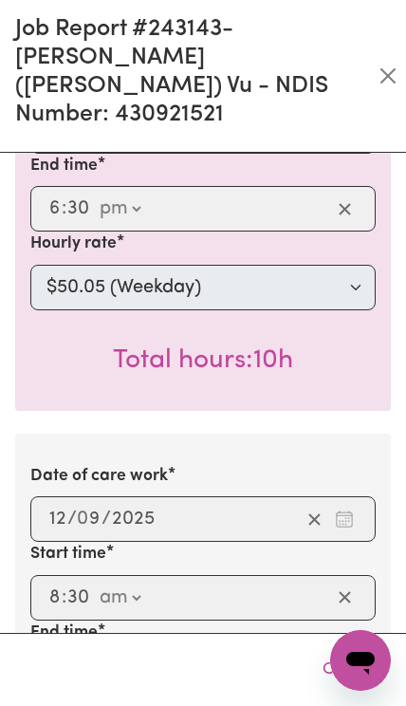
scroll to position [768, 0]
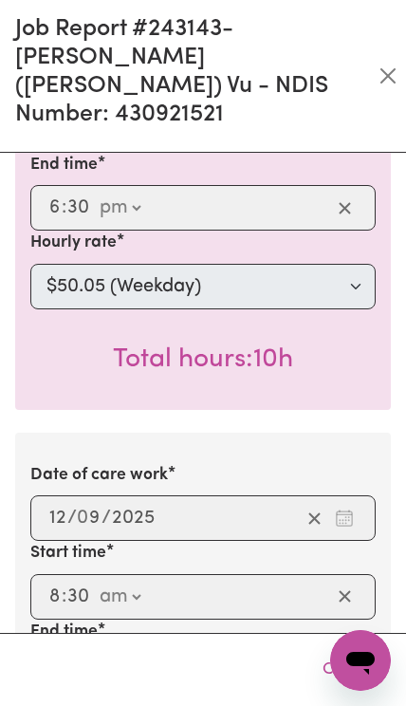
click at [388, 61] on button "Close" at bounding box center [388, 76] width 21 height 30
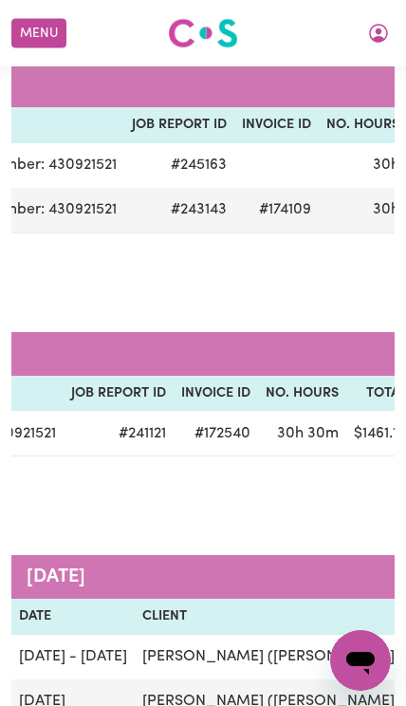
scroll to position [0, 500]
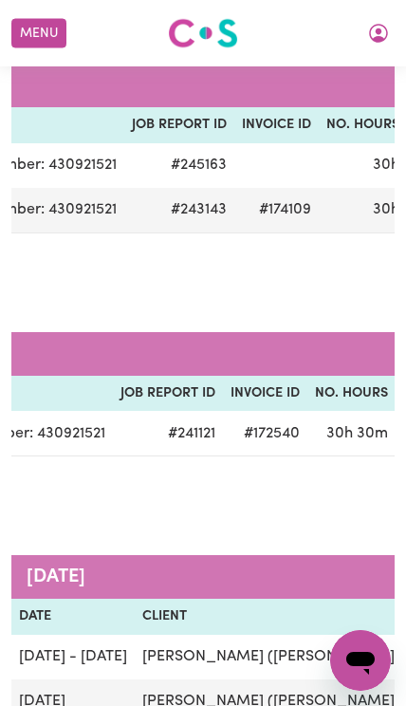
click at [259, 655] on td "[PERSON_NAME] ([PERSON_NAME]) Vu - NDIS Number: 430921521" at bounding box center [374, 657] width 478 height 45
click at [259, 654] on td "[PERSON_NAME] ([PERSON_NAME]) Vu - NDIS Number: 430921521" at bounding box center [374, 657] width 478 height 45
click at [360, 507] on div "[DATE] Date Client Job Report ID Invoice ID No. Hours Total Date Submitted Stat…" at bounding box center [202, 406] width 383 height 224
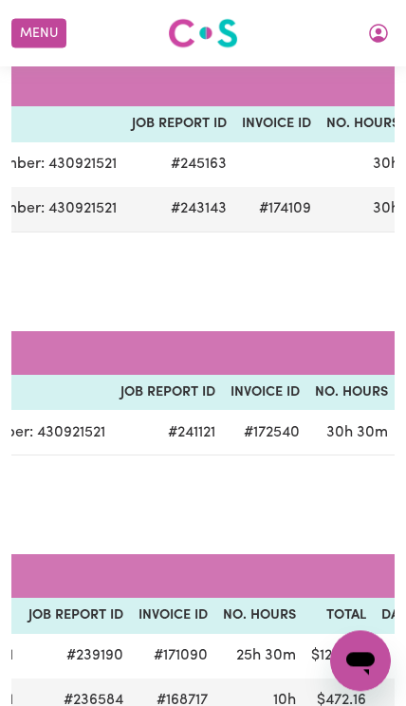
scroll to position [269, 0]
